Goal: Book appointment/travel/reservation

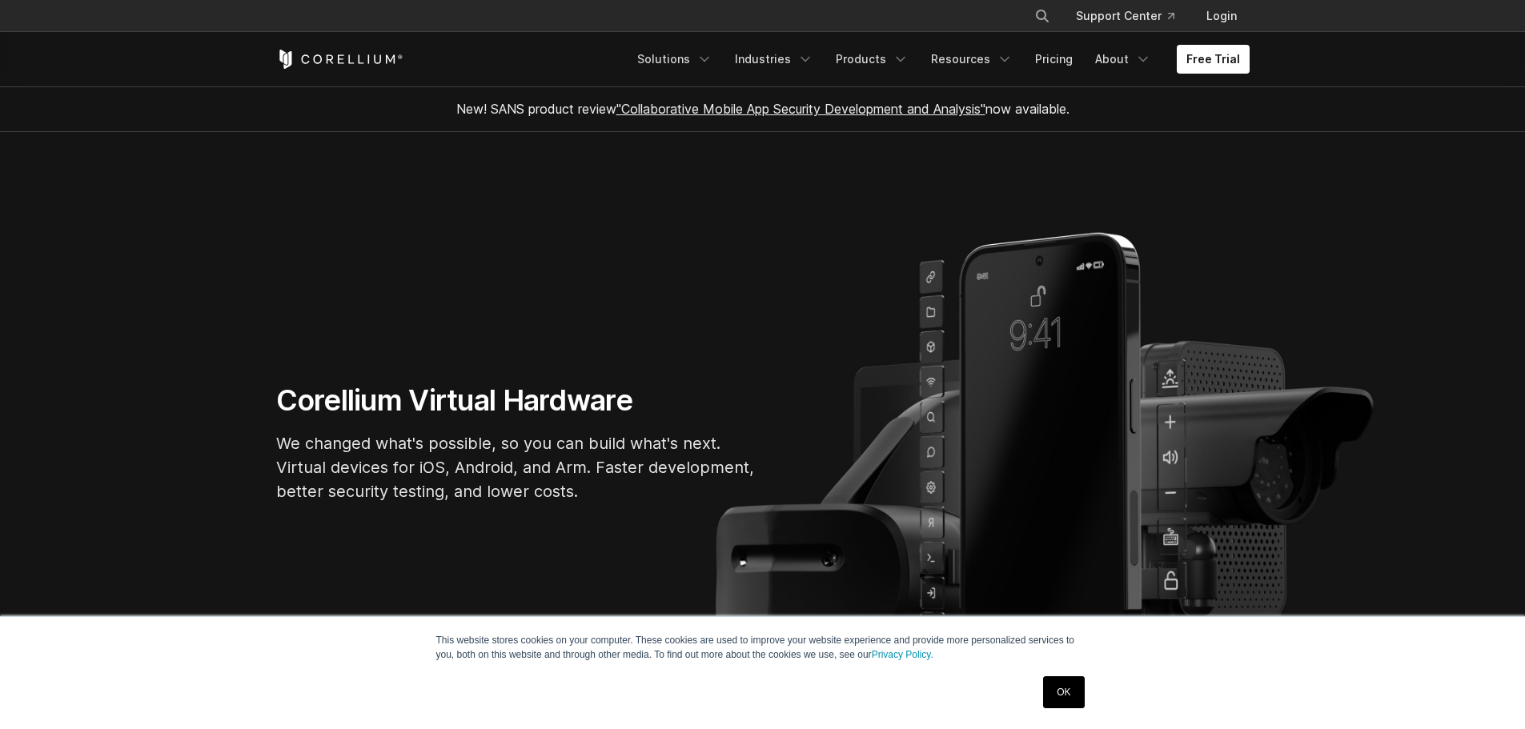
click at [1205, 60] on link "Free Trial" at bounding box center [1213, 59] width 73 height 29
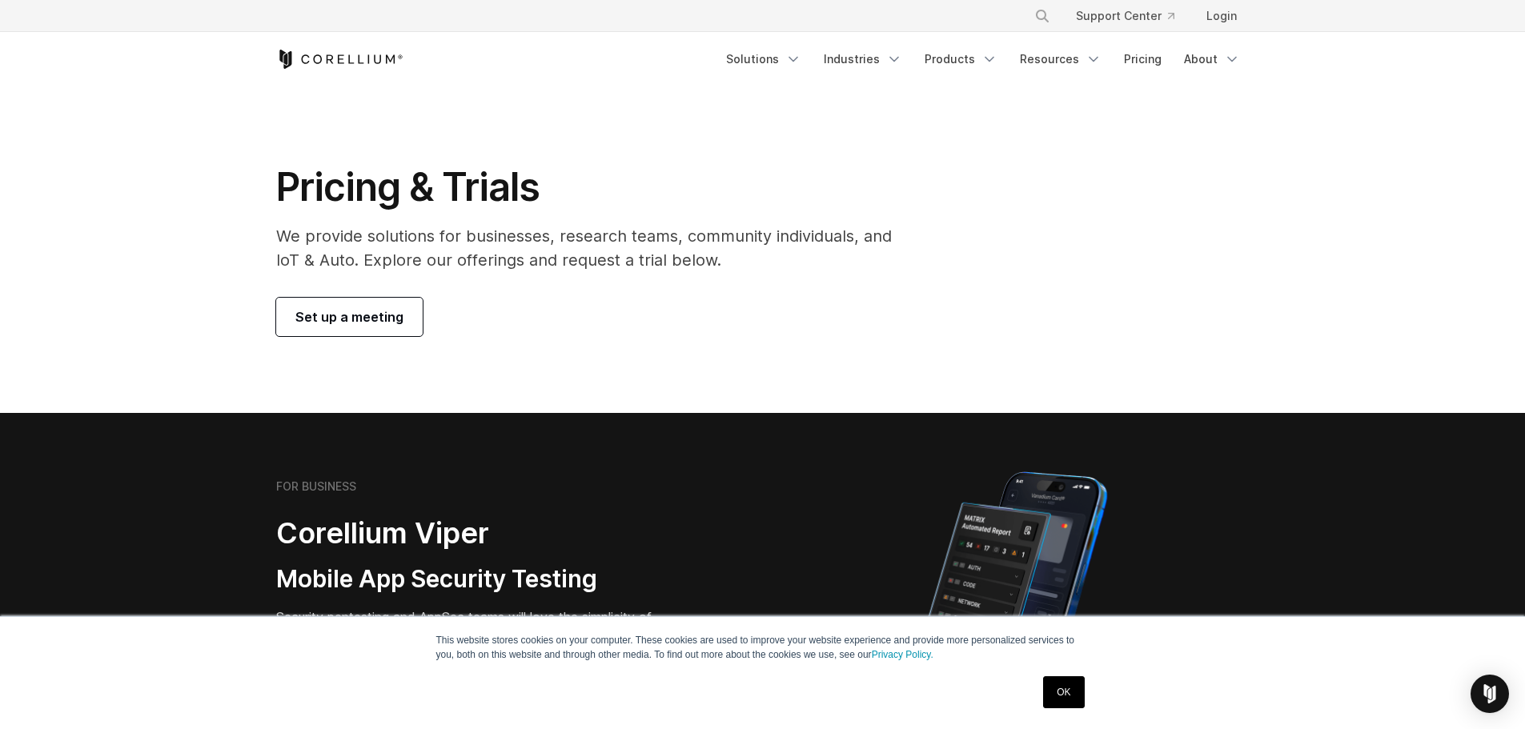
click at [375, 315] on span "Set up a meeting" at bounding box center [349, 316] width 108 height 19
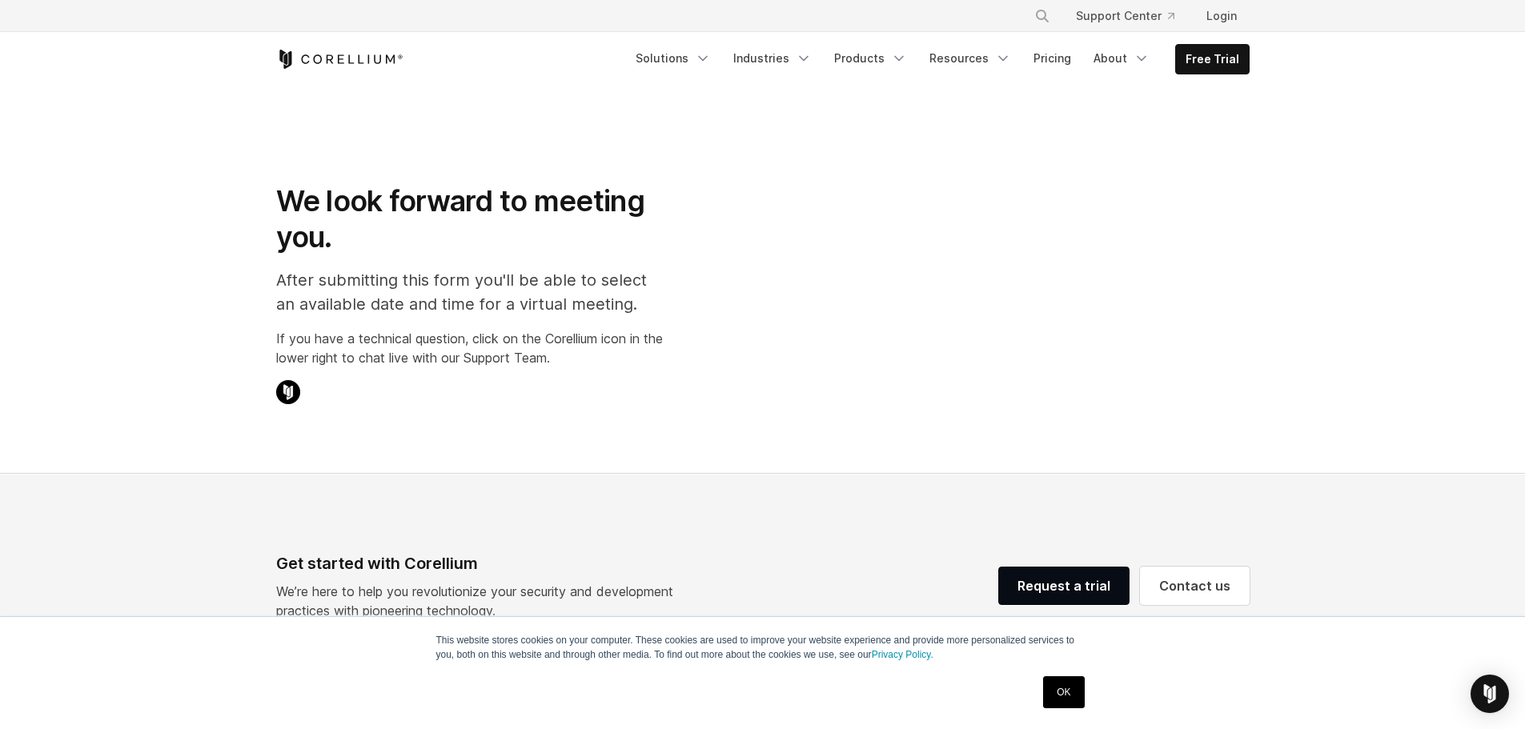
select select "**"
